Goal: Task Accomplishment & Management: Manage account settings

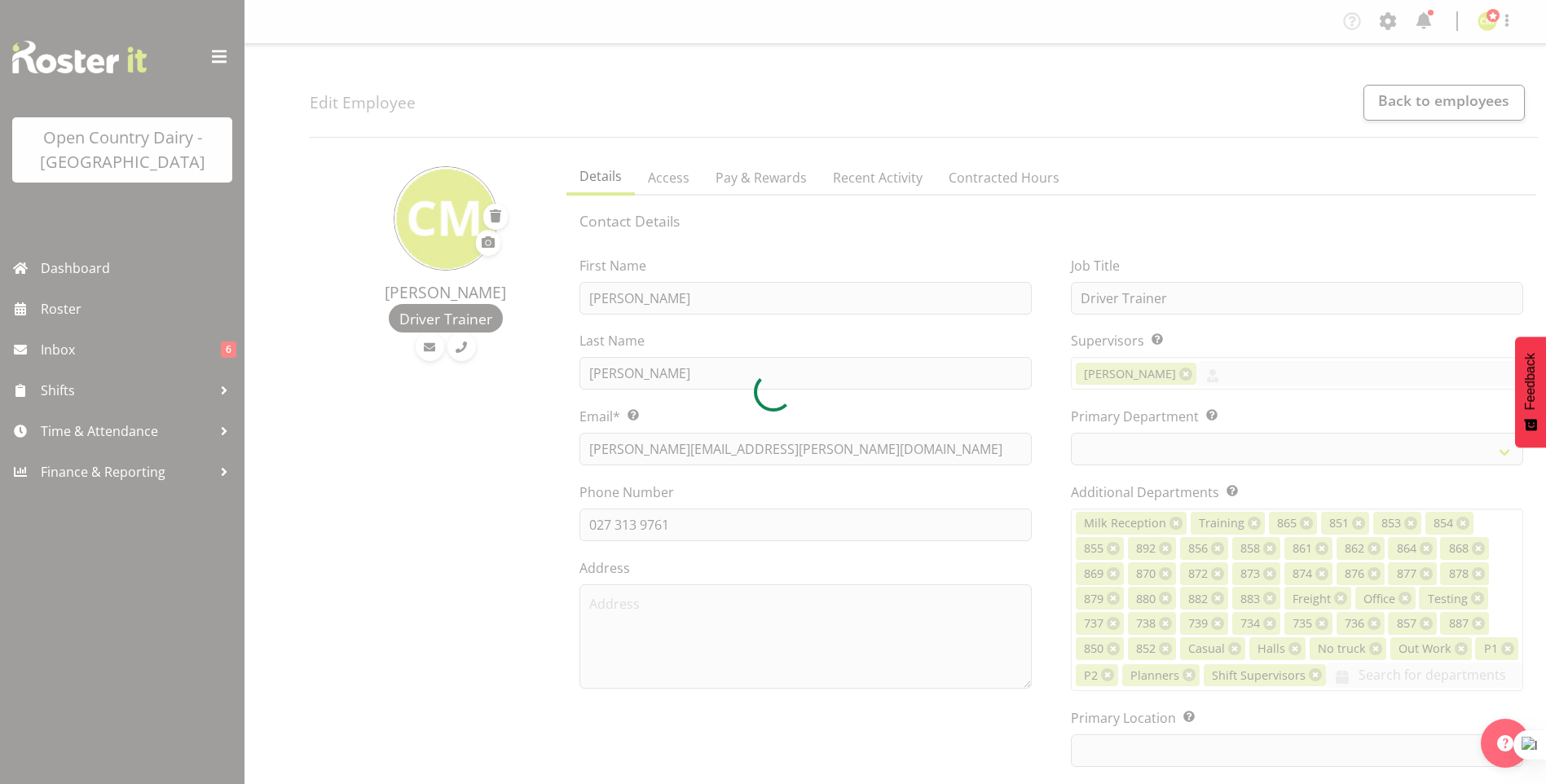
select select "TimelineWeek"
select select
select select "990"
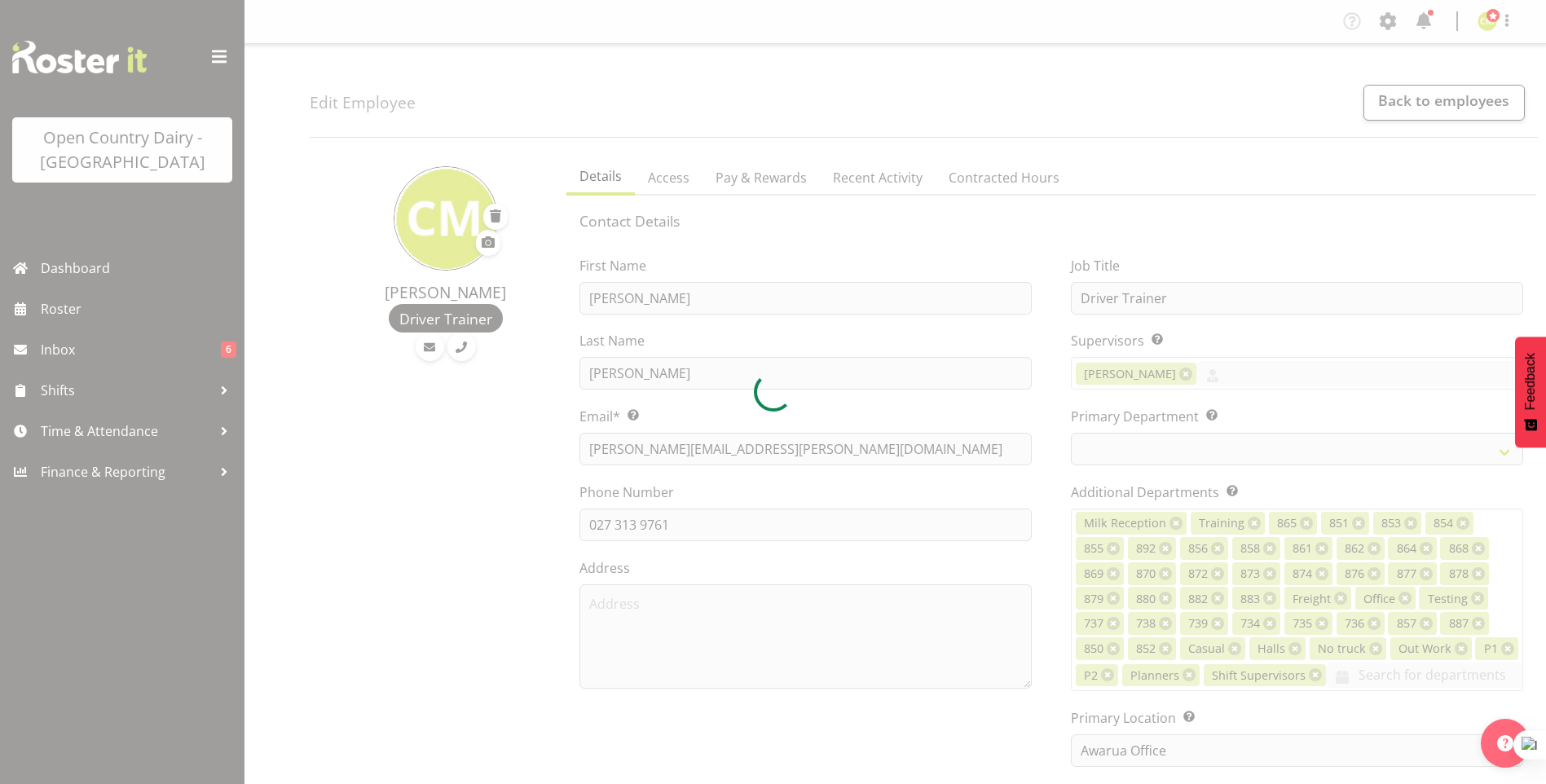
select select "699"
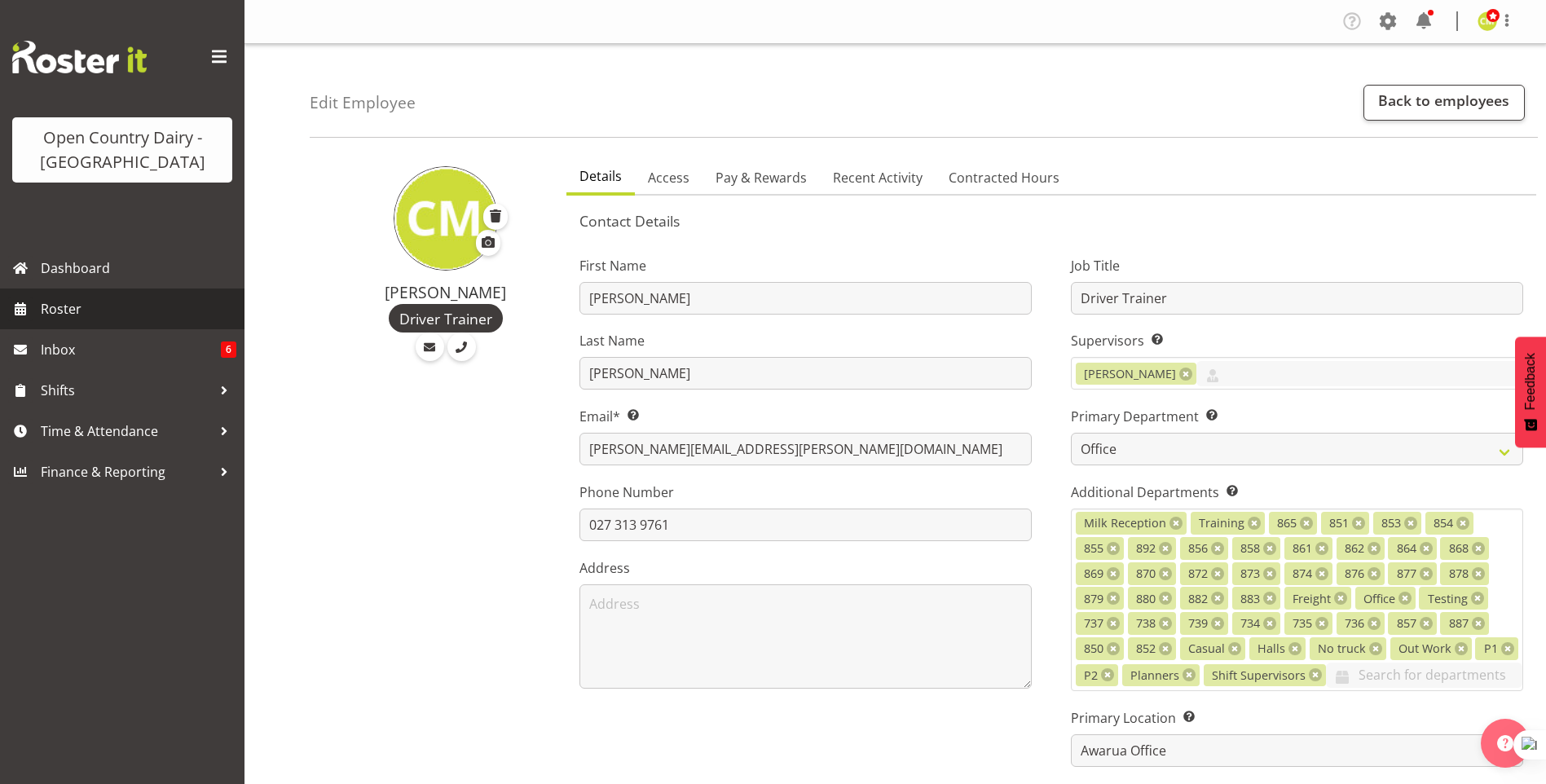
click at [60, 302] on span "Roster" at bounding box center [138, 308] width 195 height 24
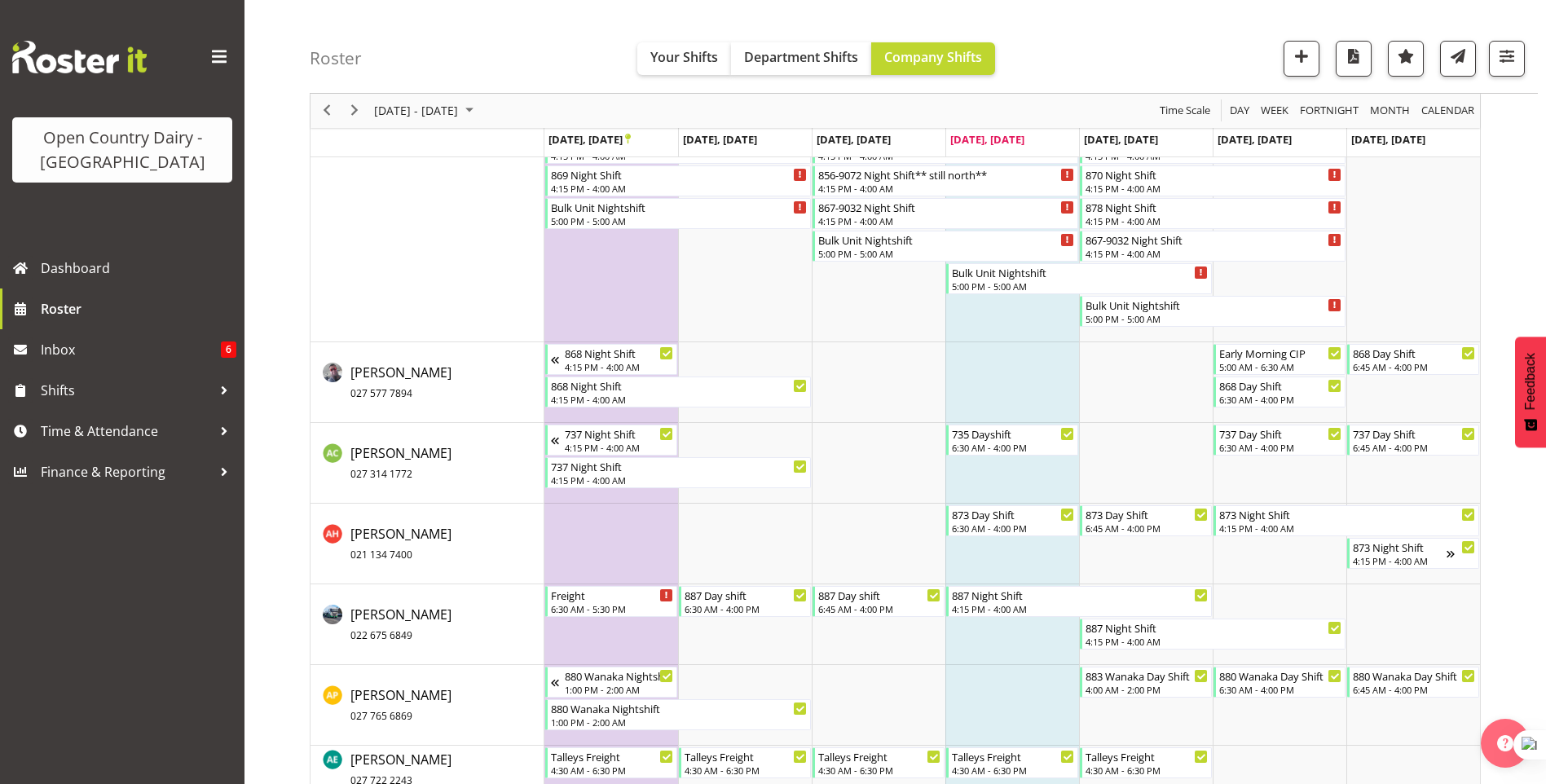
scroll to position [1059, 0]
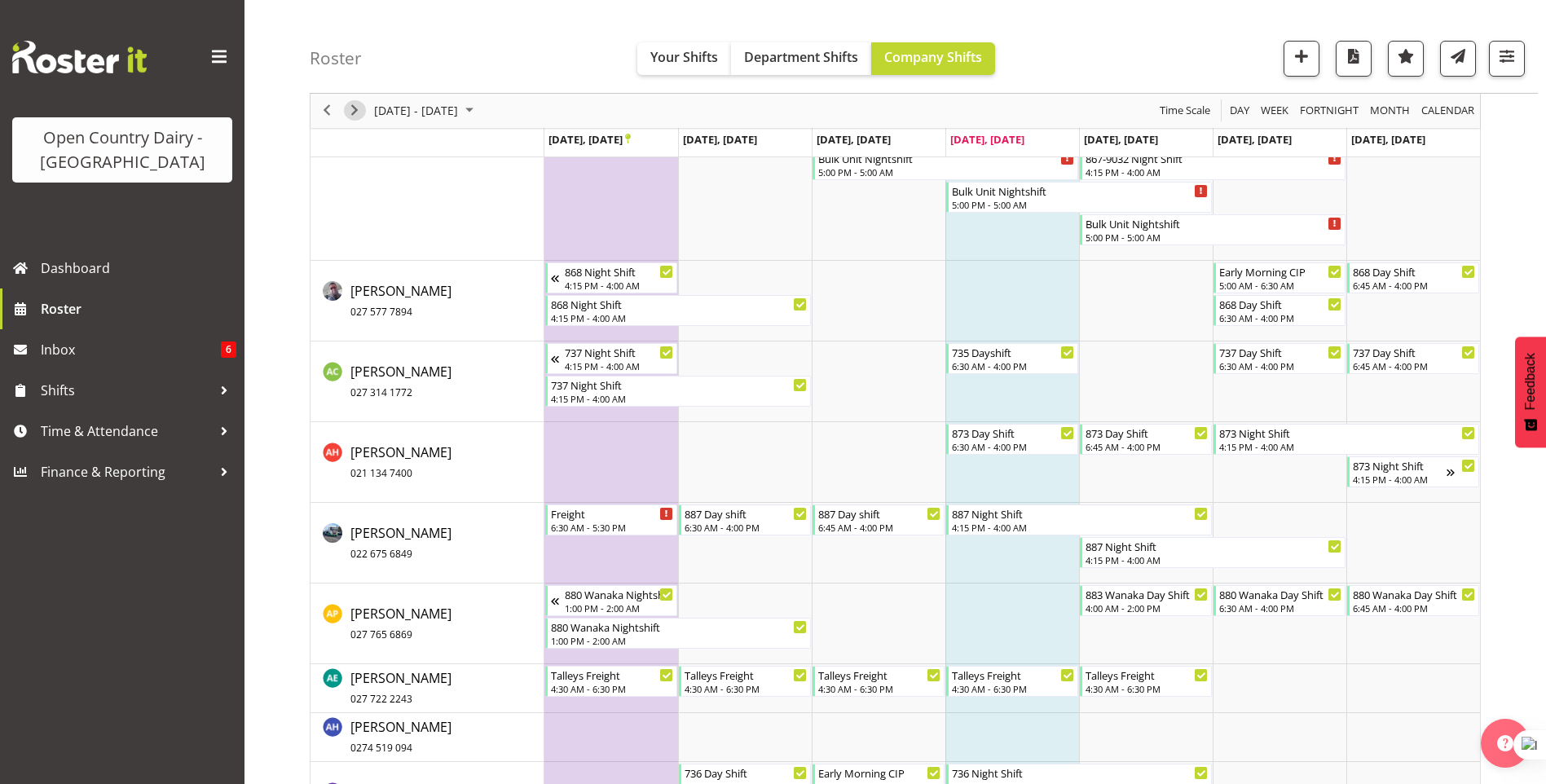
click at [353, 114] on span "Next" at bounding box center [354, 111] width 19 height 20
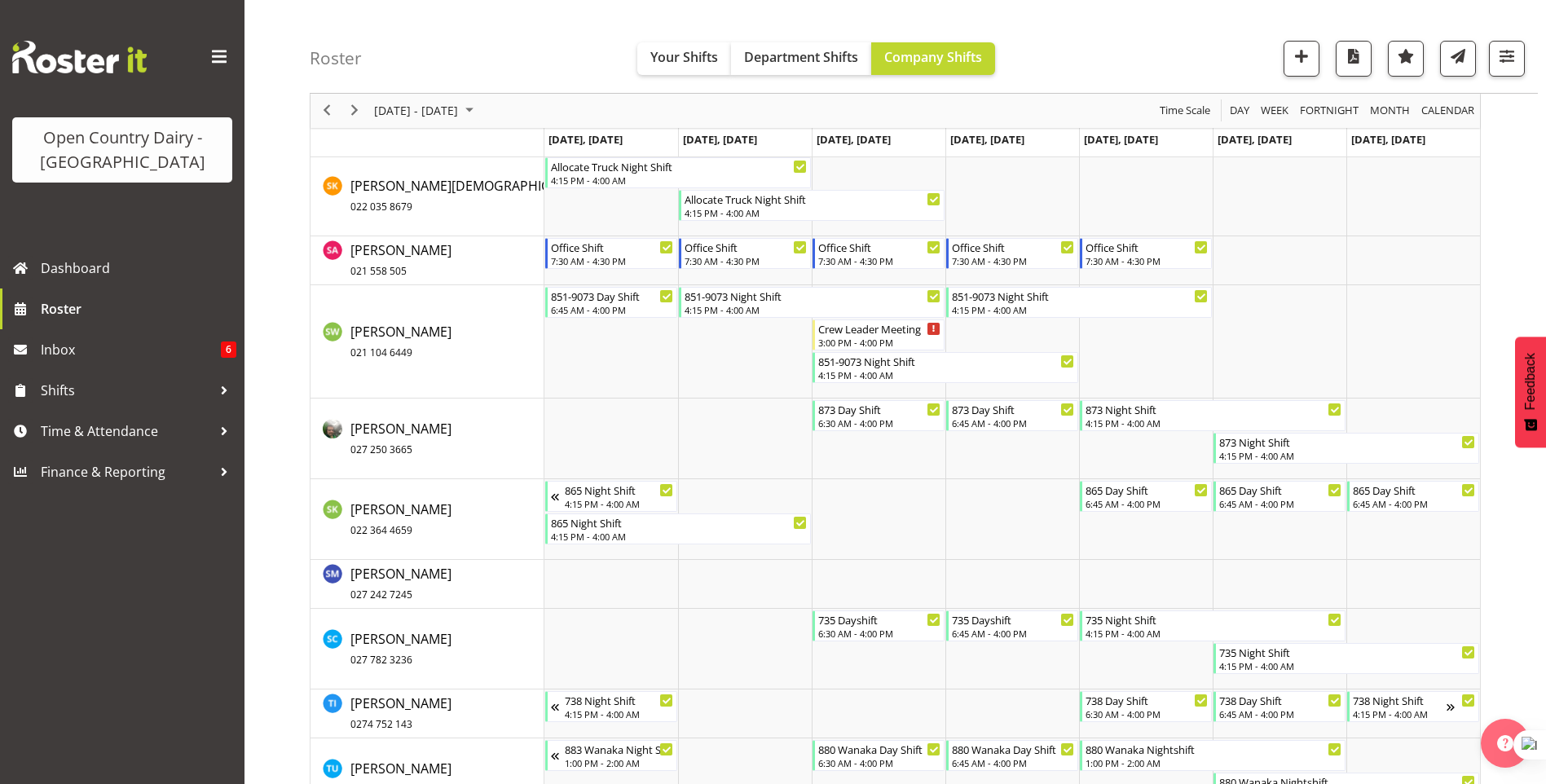
scroll to position [9343, 0]
